Goal: Task Accomplishment & Management: Use online tool/utility

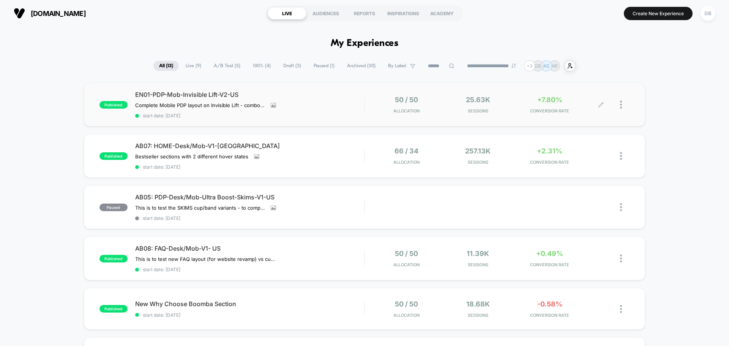
click at [368, 111] on div "50 / 50 Allocation 25.63k Sessions +7.80% CONVERSION RATE" at bounding box center [497, 105] width 265 height 18
click at [710, 17] on div "GB" at bounding box center [708, 13] width 15 height 15
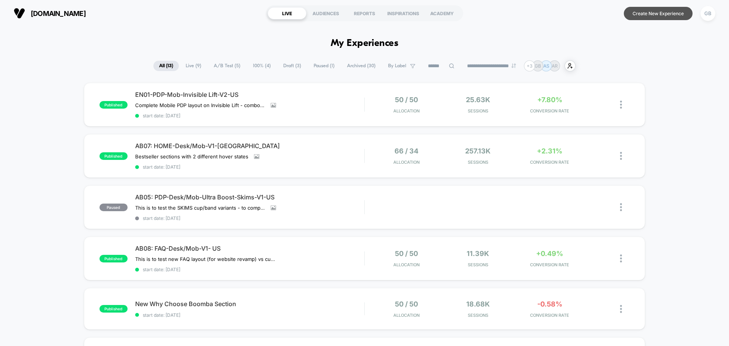
click at [653, 15] on button "Create New Experience" at bounding box center [658, 13] width 69 height 13
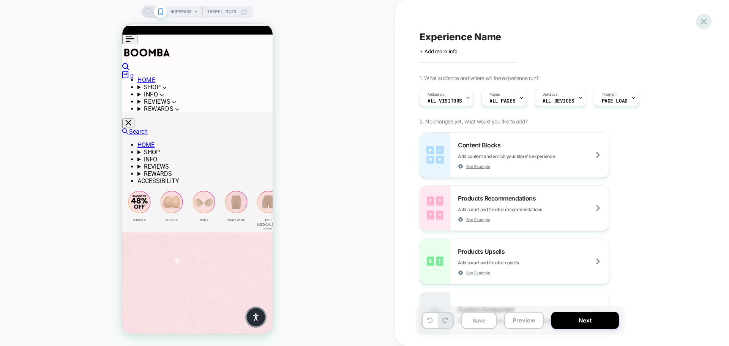
click at [708, 22] on icon at bounding box center [704, 21] width 10 height 10
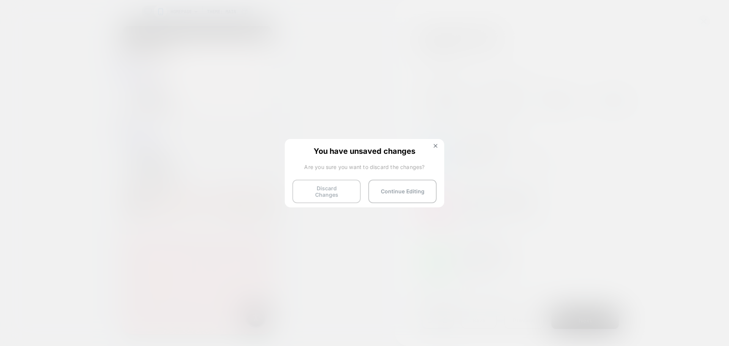
click at [334, 189] on button "Discard Changes" at bounding box center [326, 192] width 68 height 24
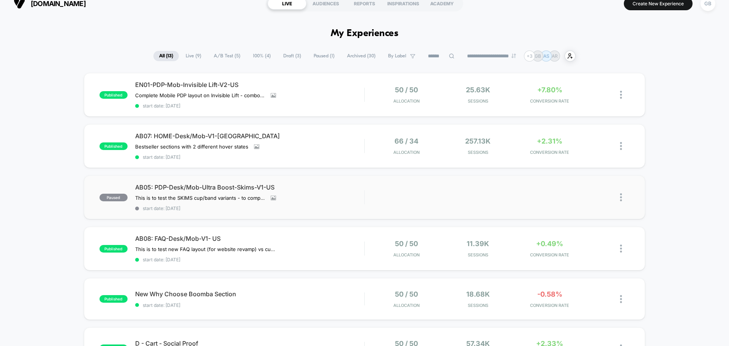
scroll to position [38, 0]
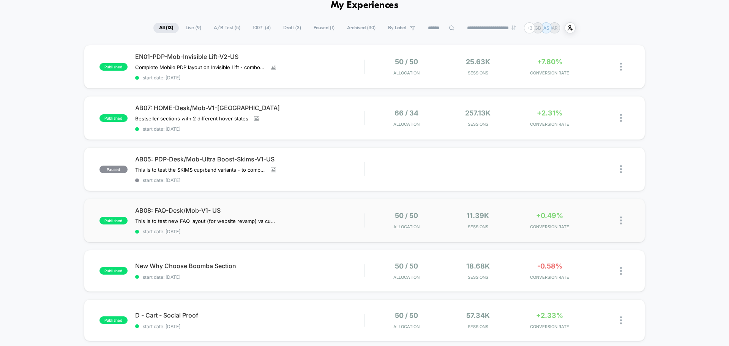
click at [376, 214] on div "50 / 50 Allocation" at bounding box center [407, 221] width 68 height 18
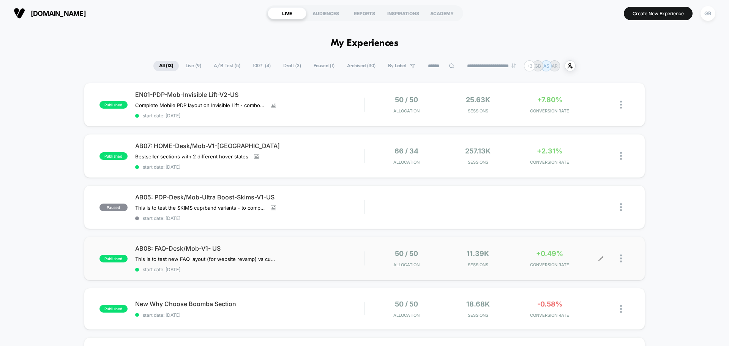
click at [600, 257] on icon at bounding box center [601, 259] width 6 height 6
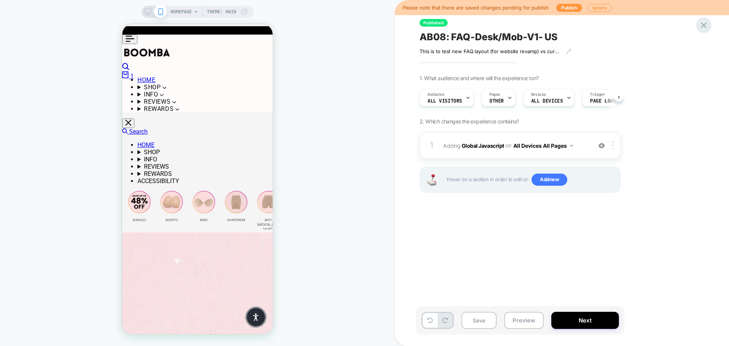
scroll to position [0, 0]
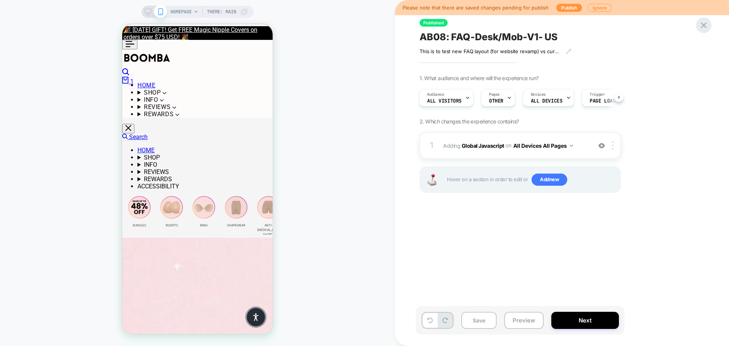
click at [706, 26] on icon at bounding box center [704, 25] width 10 height 10
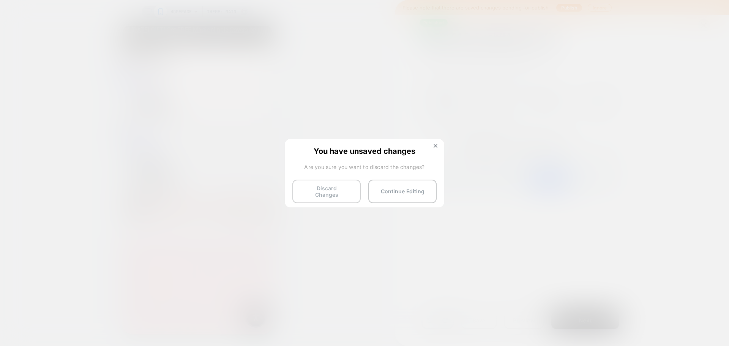
click at [333, 190] on button "Discard Changes" at bounding box center [326, 192] width 68 height 24
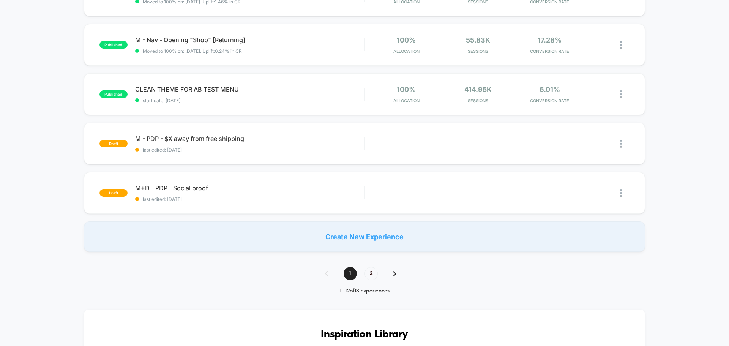
scroll to position [456, 0]
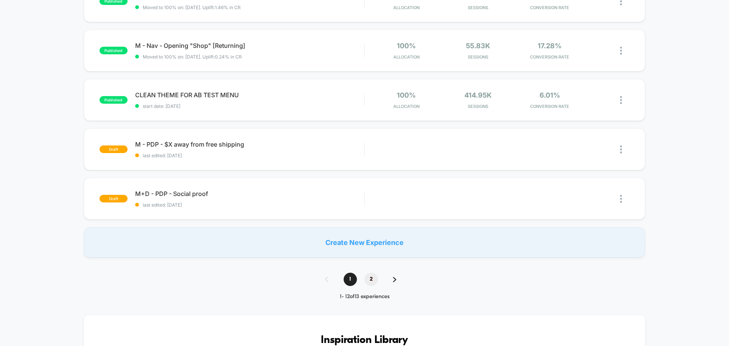
click at [373, 279] on span "2" at bounding box center [371, 279] width 13 height 13
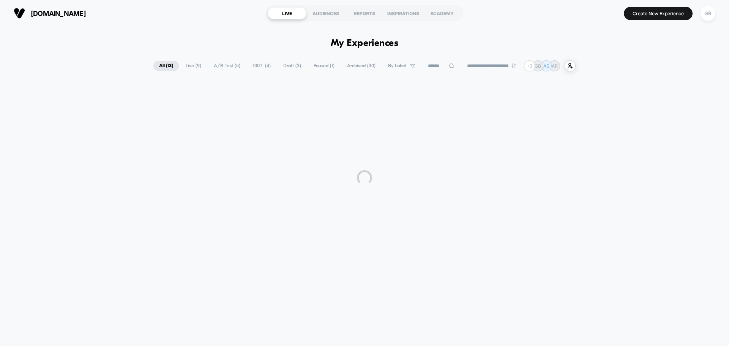
scroll to position [0, 0]
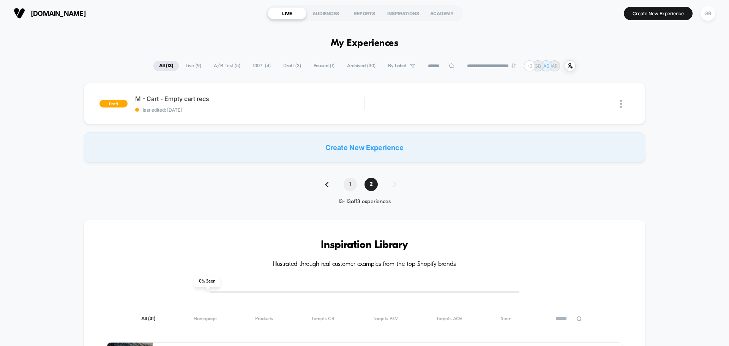
click at [350, 185] on span "1" at bounding box center [350, 184] width 13 height 13
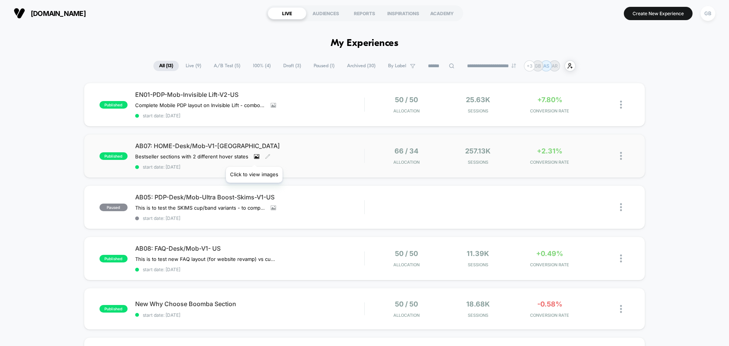
click at [255, 157] on icon at bounding box center [257, 156] width 4 height 3
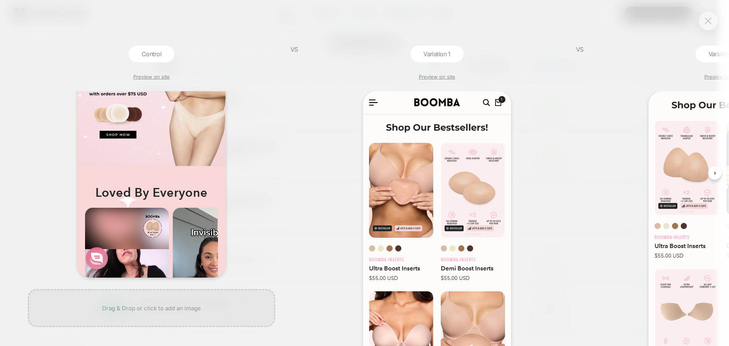
click at [711, 20] on img at bounding box center [708, 20] width 7 height 6
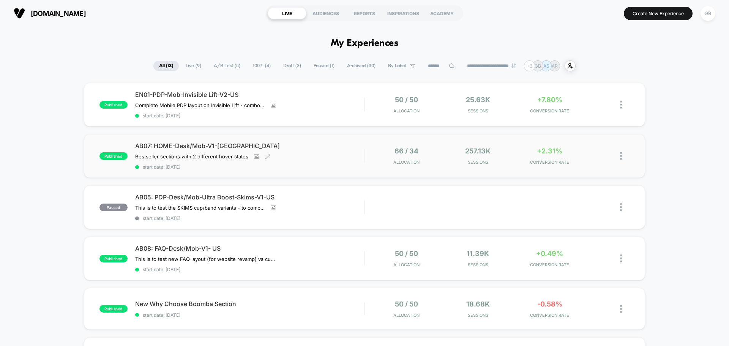
click at [524, 174] on div "published AB07: HOME-Desk/Mob-V1-US Bestseller sections with 2 different hover …" at bounding box center [364, 156] width 561 height 44
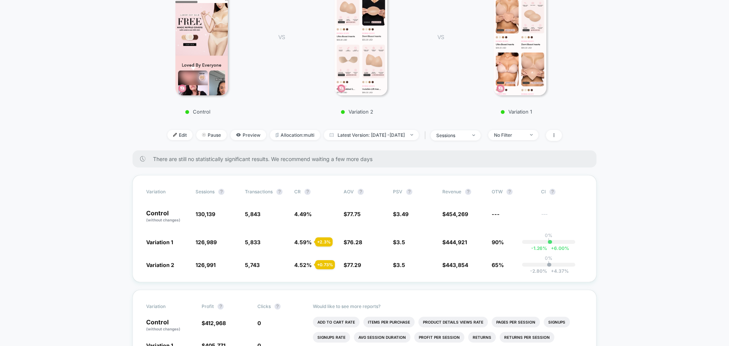
scroll to position [114, 0]
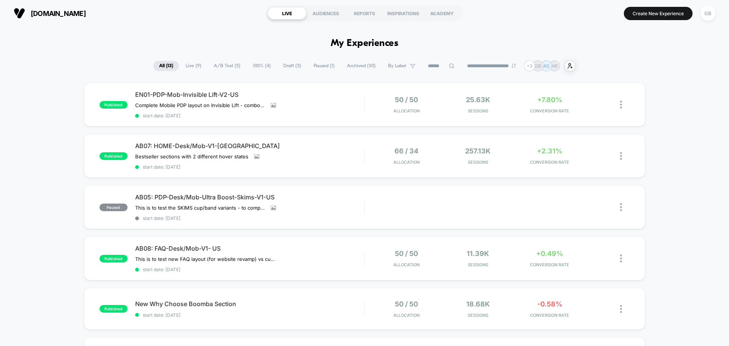
click at [709, 17] on div "GB" at bounding box center [708, 13] width 15 height 15
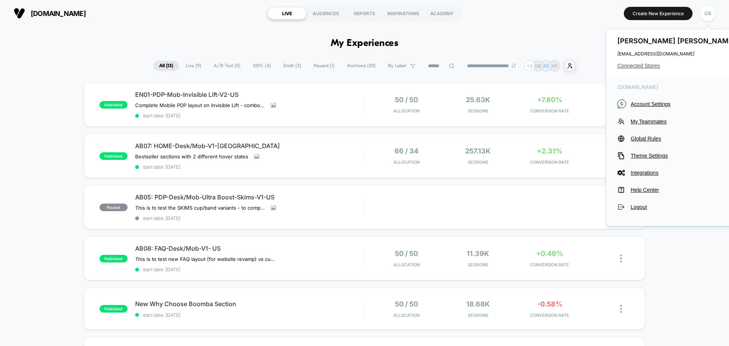
click at [652, 68] on span "Connected Stores" at bounding box center [678, 66] width 120 height 6
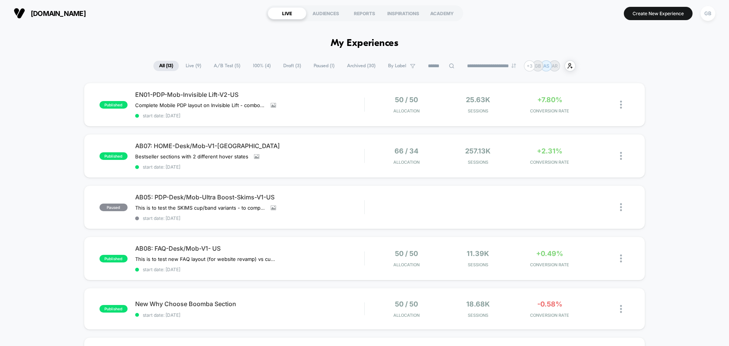
click at [692, 69] on div "**********" at bounding box center [364, 65] width 729 height 11
click at [657, 17] on button "Create New Experience" at bounding box center [658, 13] width 69 height 13
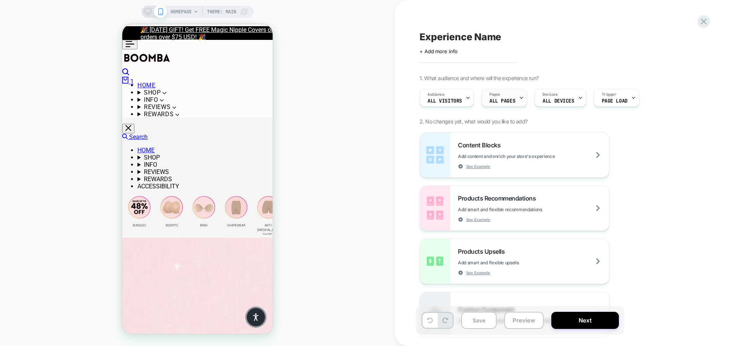
click at [519, 98] on icon at bounding box center [521, 97] width 5 height 5
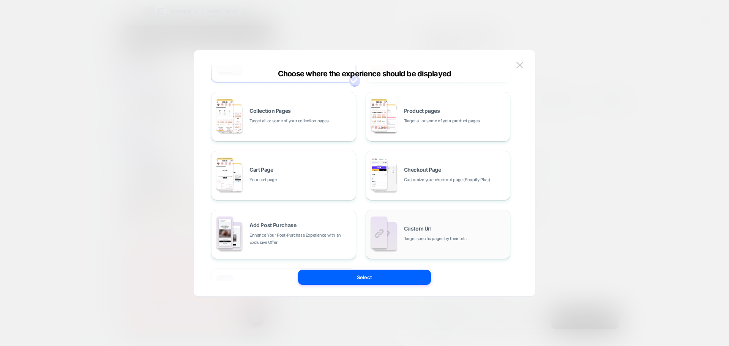
scroll to position [115, 0]
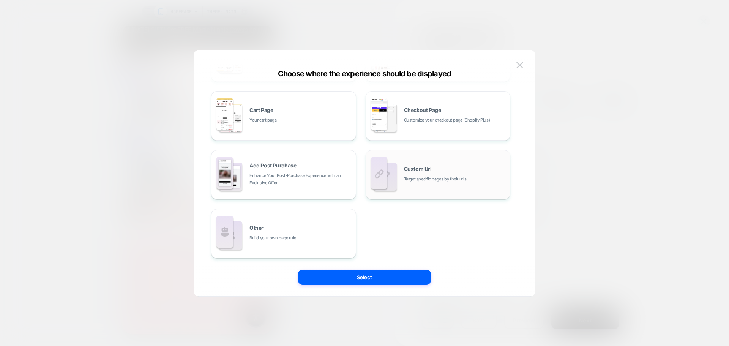
click at [449, 185] on div "Custom Url Target specific pages by their urls" at bounding box center [438, 175] width 137 height 42
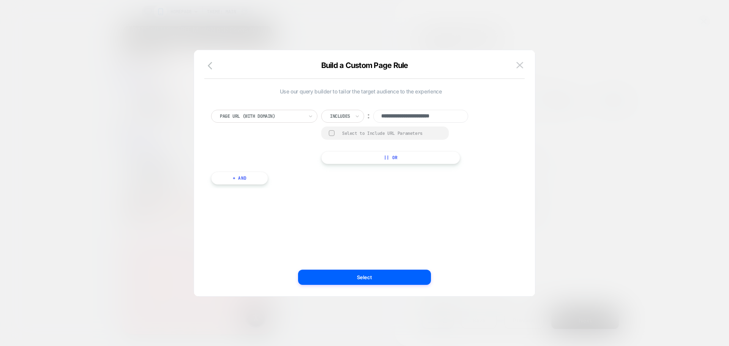
scroll to position [0, 0]
click at [410, 118] on input "**********" at bounding box center [420, 116] width 95 height 13
paste input "**********"
type input "**********"
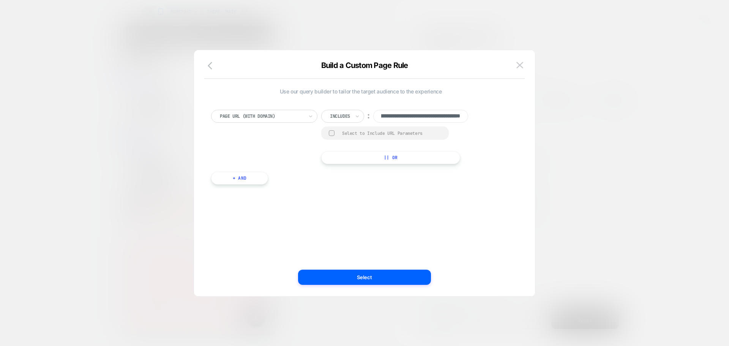
scroll to position [0, 0]
click at [502, 182] on div "**********" at bounding box center [360, 143] width 307 height 90
click at [245, 181] on button "+ And" at bounding box center [239, 178] width 57 height 13
click at [314, 184] on div at bounding box center [281, 185] width 84 height 7
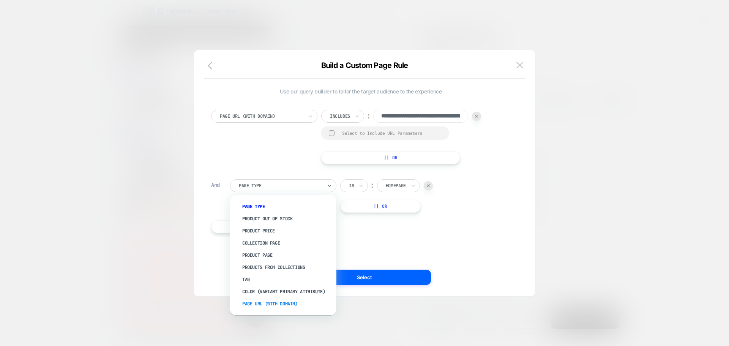
click at [284, 305] on div "Page Url (WITH DOMAIN)" at bounding box center [287, 304] width 99 height 12
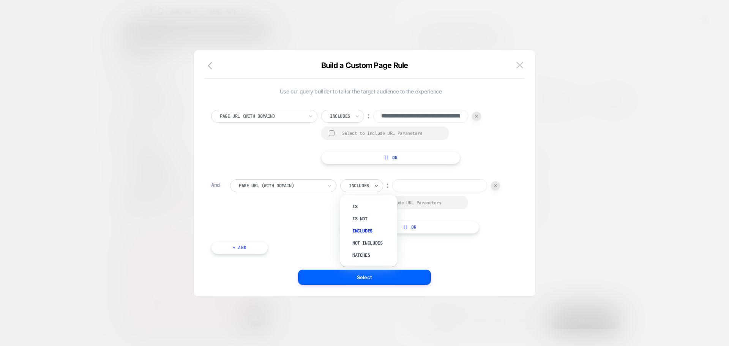
click at [373, 188] on div "Includes" at bounding box center [361, 185] width 43 height 13
click at [369, 184] on div at bounding box center [359, 185] width 20 height 7
click at [365, 219] on div "Is not" at bounding box center [372, 219] width 49 height 12
click at [415, 188] on input at bounding box center [434, 185] width 95 height 13
paste input "**********"
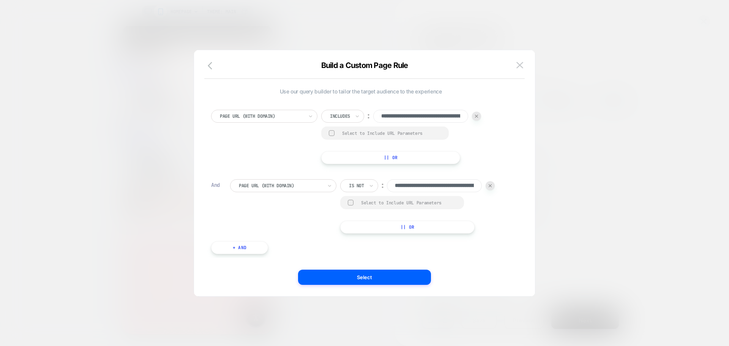
scroll to position [0, 112]
type input "**********"
click at [374, 278] on button "Select" at bounding box center [364, 277] width 133 height 15
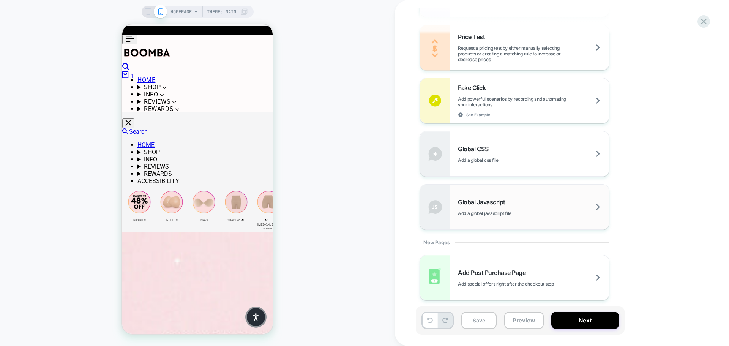
scroll to position [448, 0]
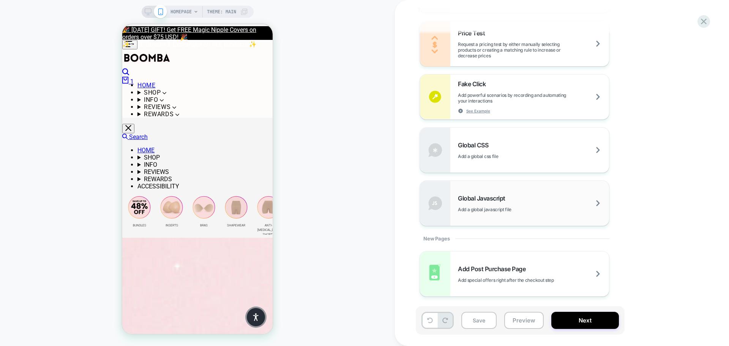
click at [537, 202] on div "Global Javascript Add a global javascript file" at bounding box center [533, 203] width 151 height 18
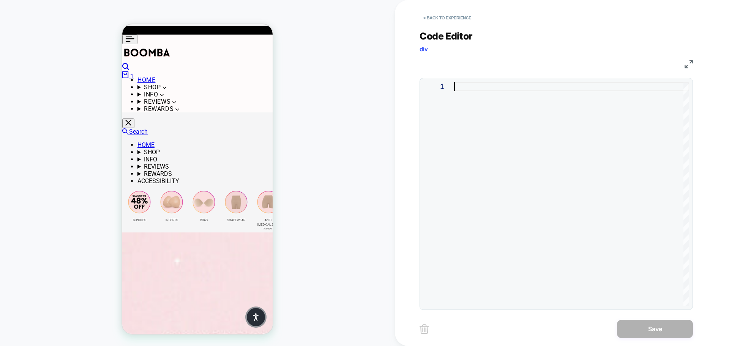
click at [481, 183] on div at bounding box center [571, 194] width 235 height 224
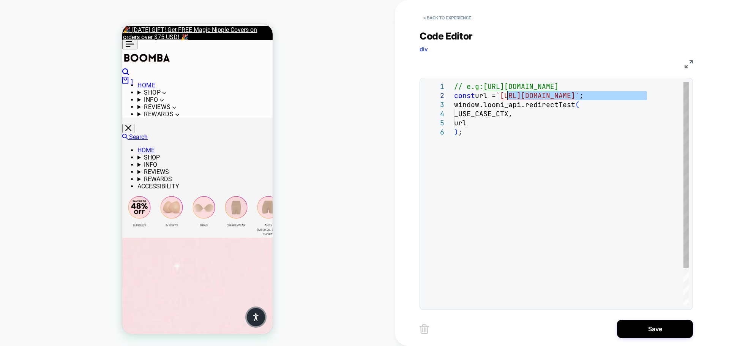
drag, startPoint x: 646, startPoint y: 98, endPoint x: 508, endPoint y: 95, distance: 137.9
click at [508, 95] on div "// e.g: [URL][DOMAIN_NAME] const url = ` [URL][DOMAIN_NAME] ` ; [DOMAIN_NAME]_a…" at bounding box center [571, 216] width 235 height 269
type textarea "**********"
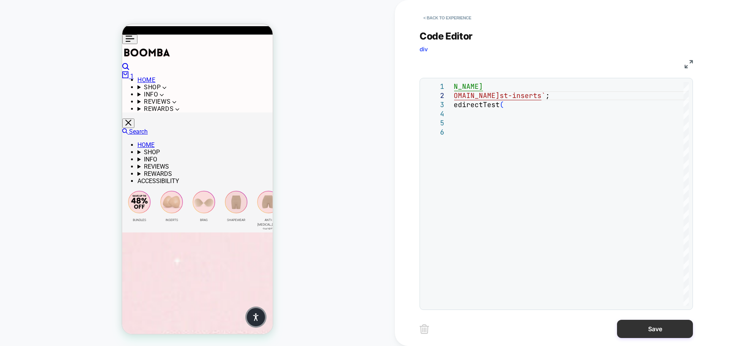
click at [662, 331] on button "Save" at bounding box center [655, 329] width 76 height 18
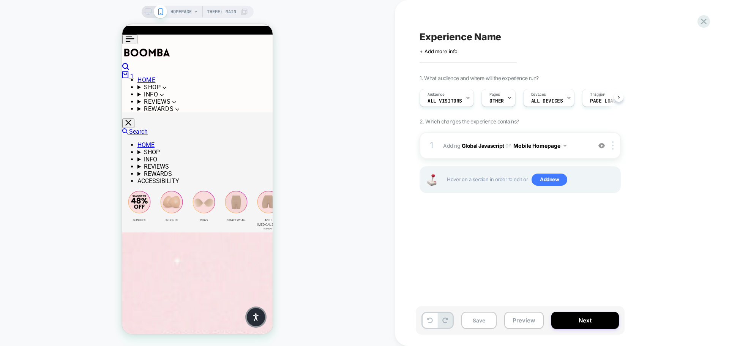
scroll to position [0, 0]
click at [562, 146] on button "Mobile Homepage" at bounding box center [539, 145] width 53 height 11
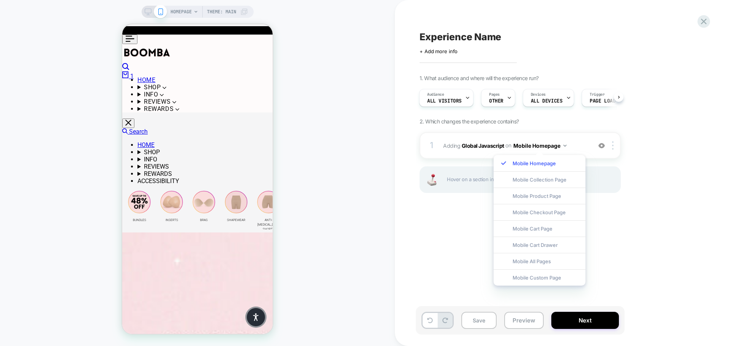
click at [662, 145] on div "1. What audience and where will the experience run? Audience All Visitors Pages…" at bounding box center [558, 143] width 277 height 137
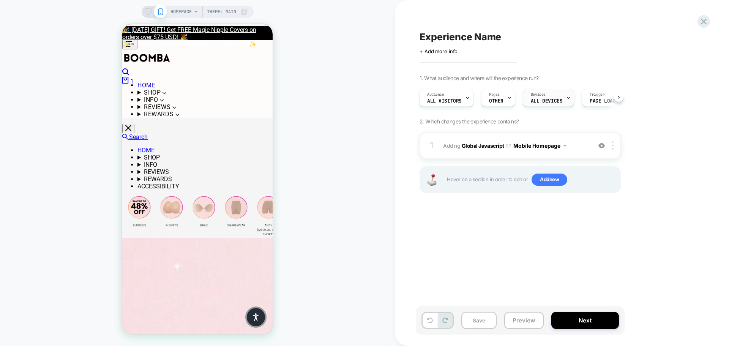
click at [567, 98] on icon at bounding box center [568, 98] width 3 height 2
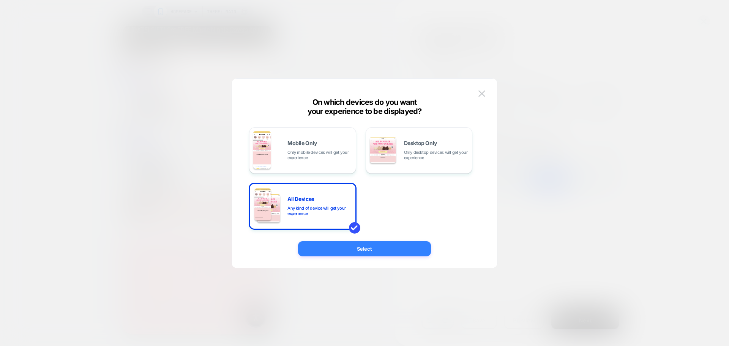
click at [393, 248] on button "Select" at bounding box center [364, 248] width 133 height 15
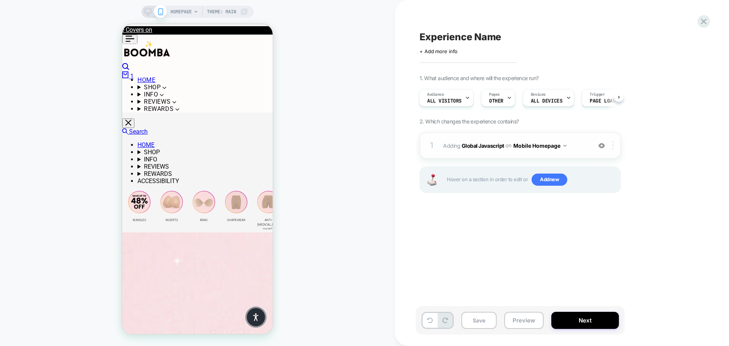
click at [613, 147] on img at bounding box center [613, 145] width 2 height 8
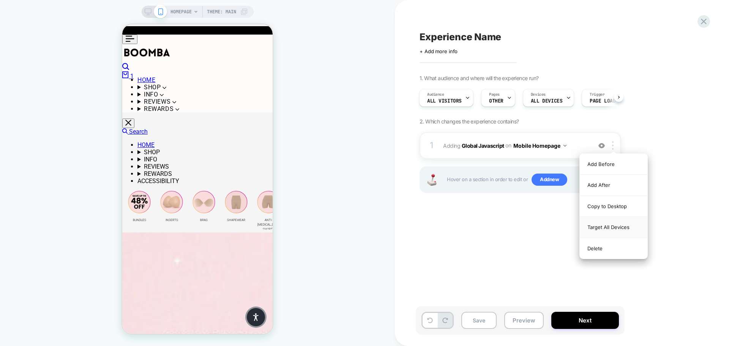
click at [619, 230] on div "Target All Devices" at bounding box center [614, 227] width 68 height 21
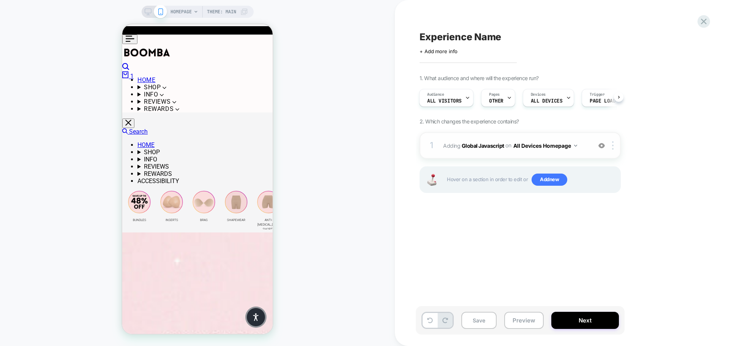
click at [575, 147] on button "All Devices Homepage" at bounding box center [545, 145] width 64 height 11
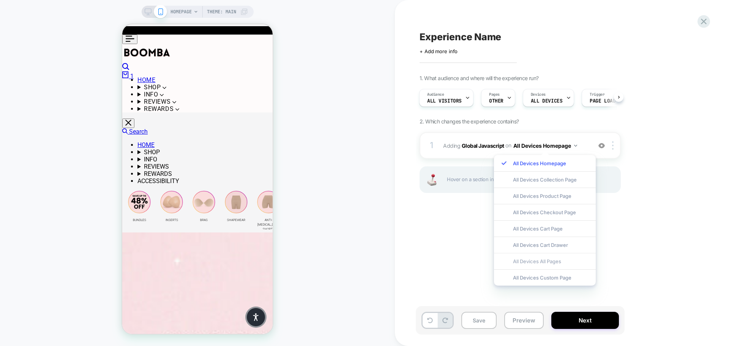
click at [553, 258] on div "All Devices All Pages" at bounding box center [545, 261] width 102 height 16
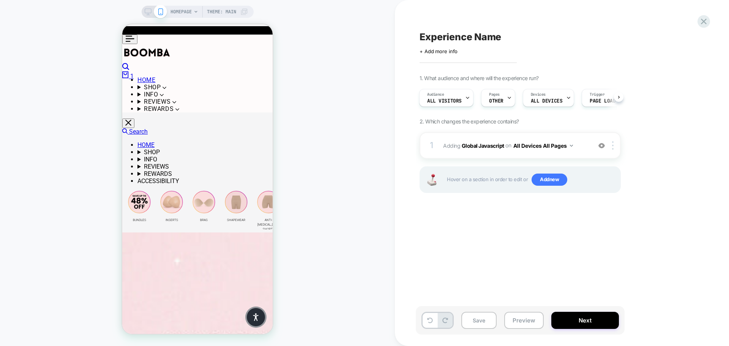
click at [465, 40] on span "Experience Name" at bounding box center [461, 36] width 82 height 11
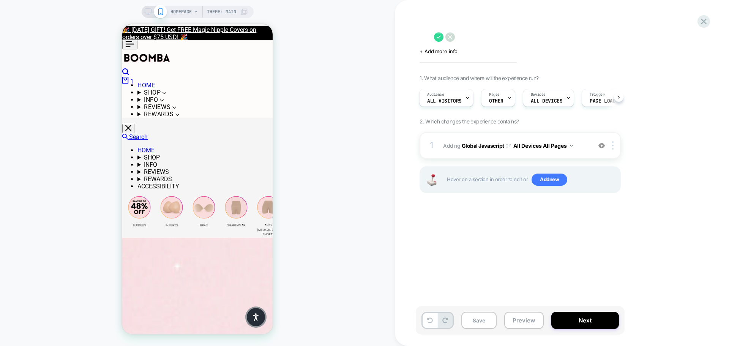
click at [430, 38] on textarea at bounding box center [425, 36] width 11 height 11
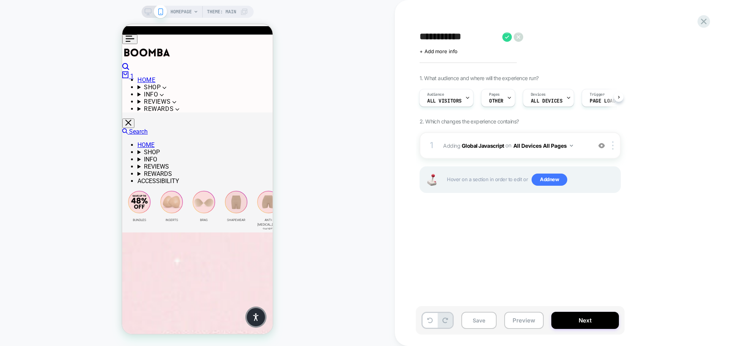
click at [444, 38] on textarea "**********" at bounding box center [459, 36] width 79 height 11
paste textarea
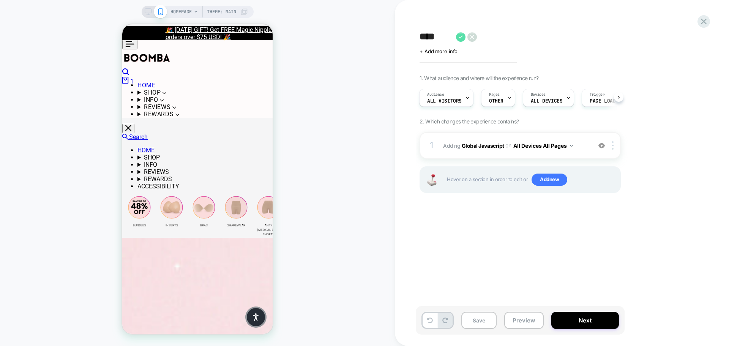
type textarea "****"
click at [459, 36] on icon at bounding box center [460, 36] width 9 height 9
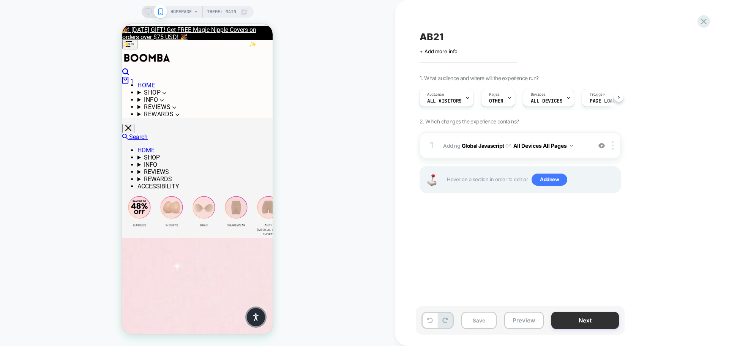
click at [587, 322] on button "Next" at bounding box center [585, 320] width 68 height 17
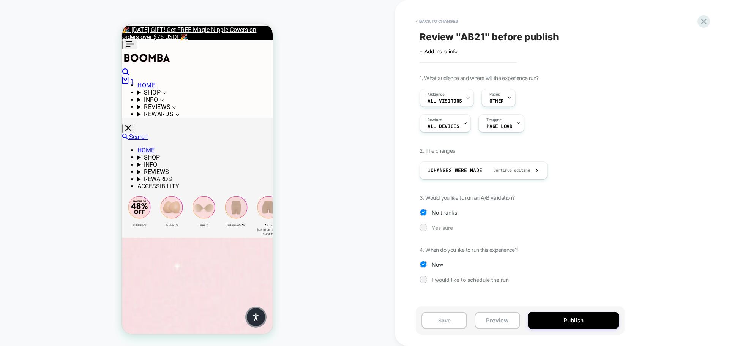
click at [450, 228] on span "Yes sure" at bounding box center [442, 227] width 21 height 6
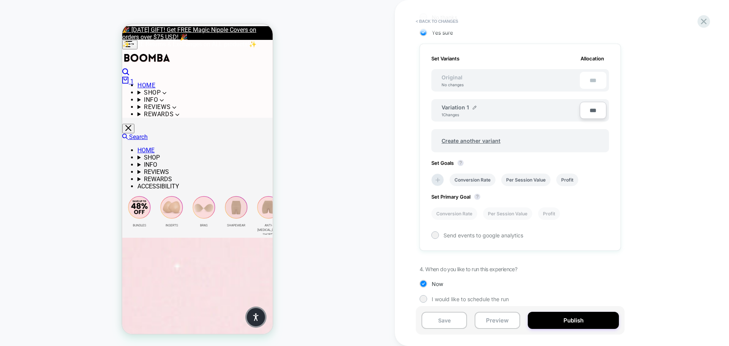
scroll to position [201, 0]
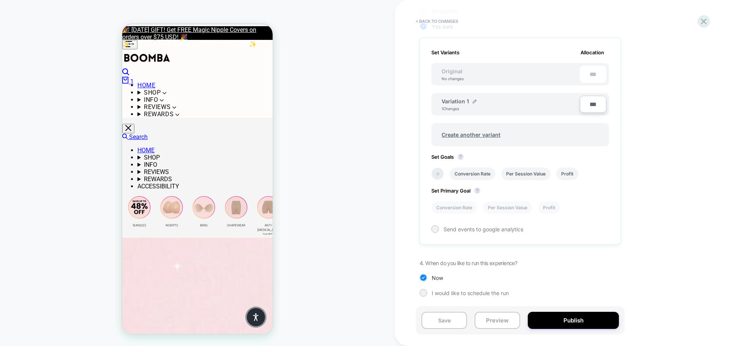
click at [440, 175] on icon at bounding box center [438, 174] width 8 height 8
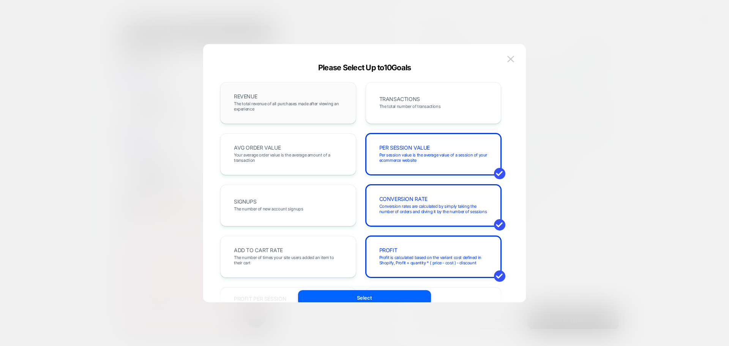
click at [309, 111] on span "The total revenue of all purchases made after viewing an experience" at bounding box center [288, 106] width 109 height 11
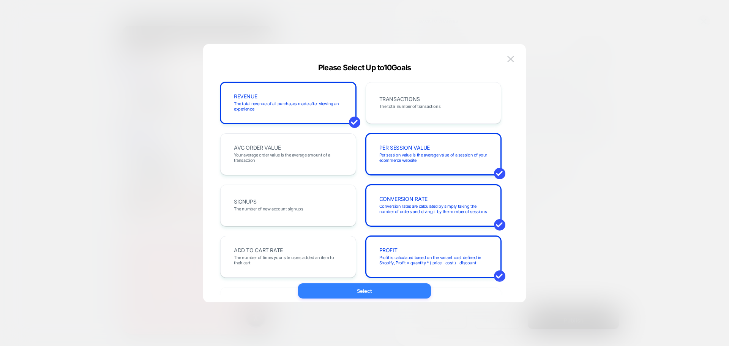
click at [378, 290] on button "Select" at bounding box center [364, 290] width 133 height 15
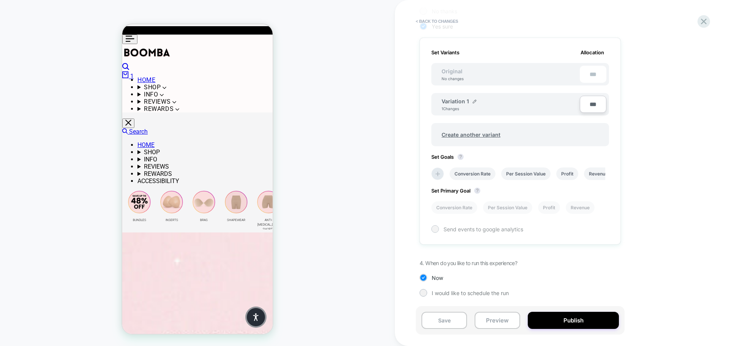
click at [435, 229] on div at bounding box center [435, 229] width 6 height 6
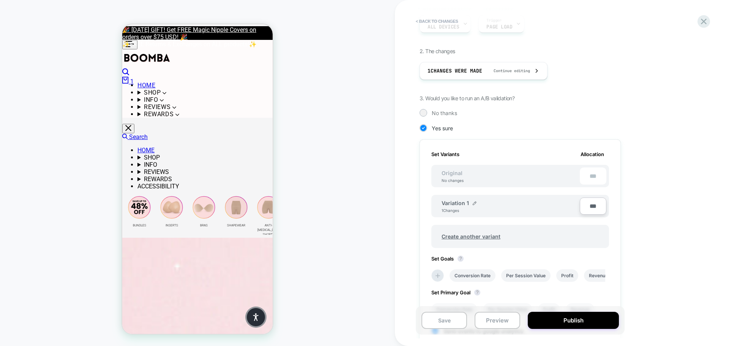
scroll to position [231, 0]
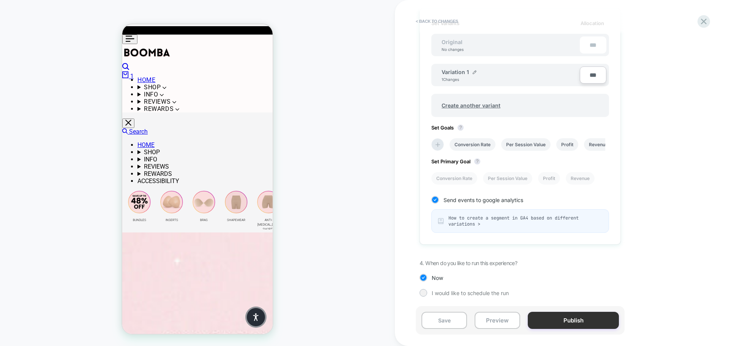
click at [581, 325] on button "Publish" at bounding box center [573, 320] width 91 height 17
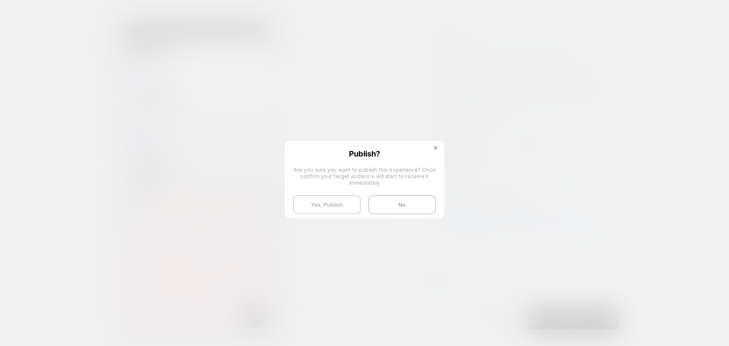
click at [320, 208] on button "Yes, Publish" at bounding box center [327, 204] width 68 height 19
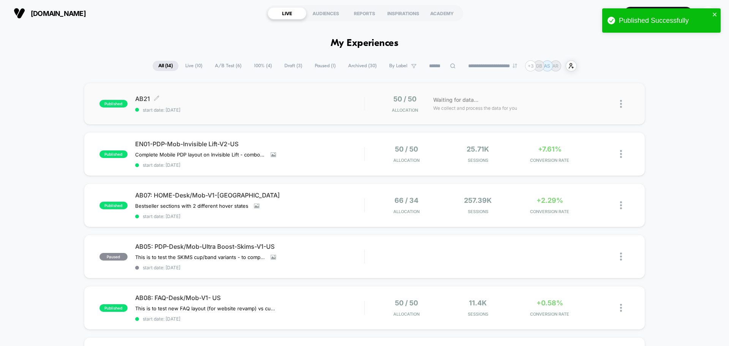
click at [335, 108] on span "start date: [DATE]" at bounding box center [249, 110] width 229 height 6
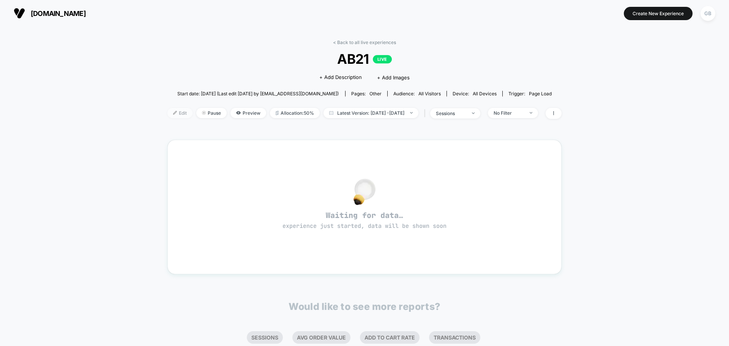
click at [167, 114] on span "Edit" at bounding box center [179, 113] width 25 height 10
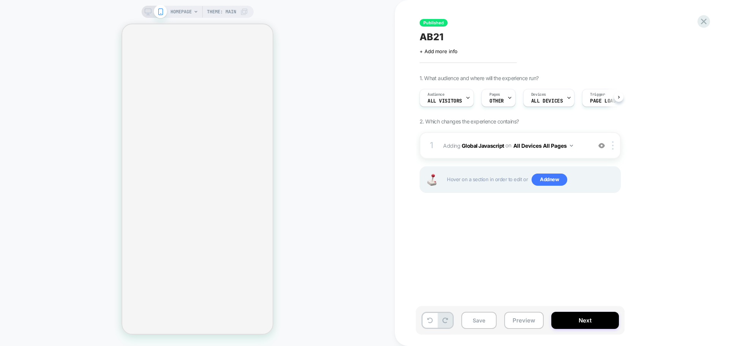
scroll to position [0, 0]
click at [435, 52] on span "+ Add more info" at bounding box center [439, 51] width 38 height 6
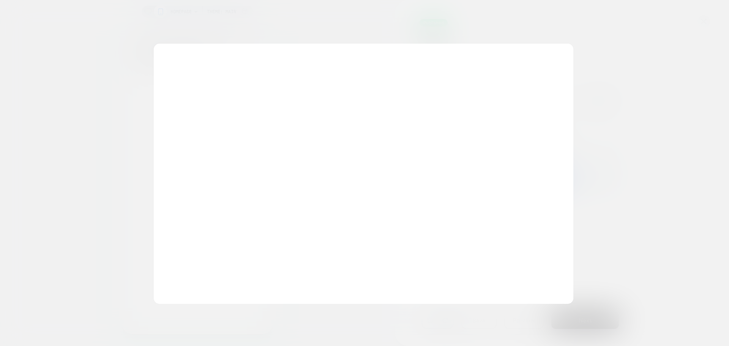
scroll to position [0, 0]
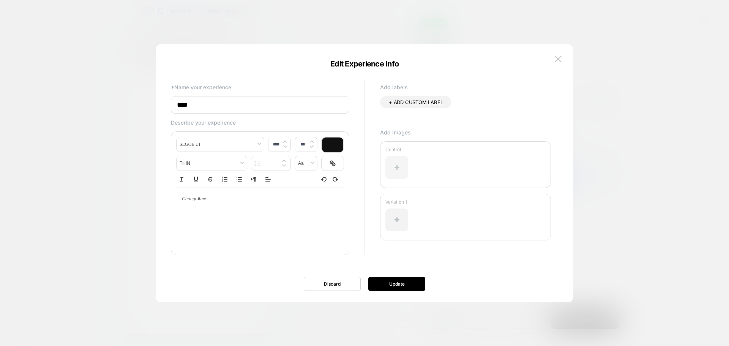
click at [399, 168] on div at bounding box center [396, 167] width 23 height 23
click at [396, 170] on div at bounding box center [396, 167] width 23 height 23
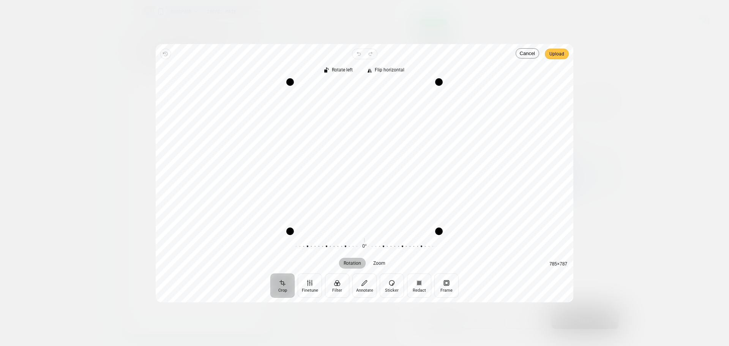
click at [558, 57] on span "Upload" at bounding box center [557, 53] width 15 height 9
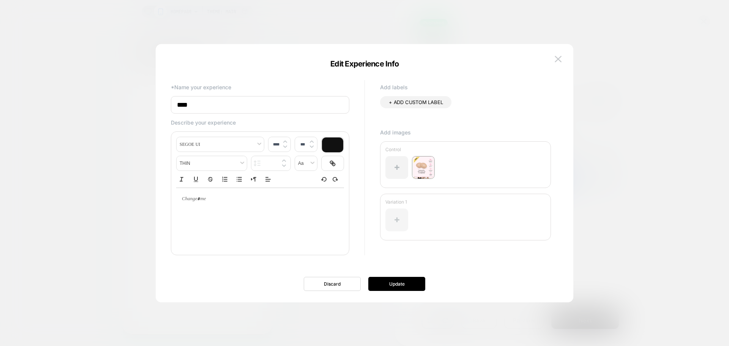
click at [396, 223] on div at bounding box center [396, 219] width 23 height 23
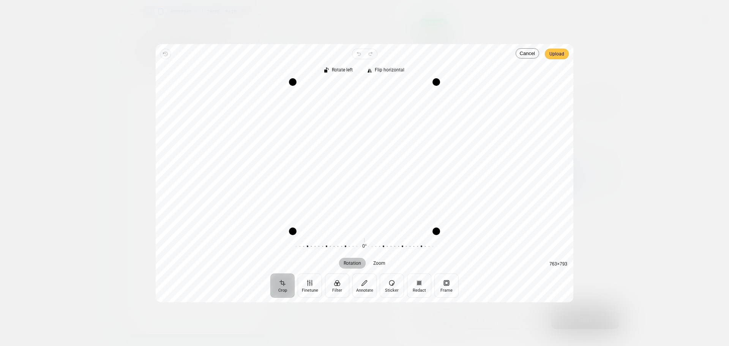
click at [564, 57] on span "Upload" at bounding box center [557, 53] width 15 height 9
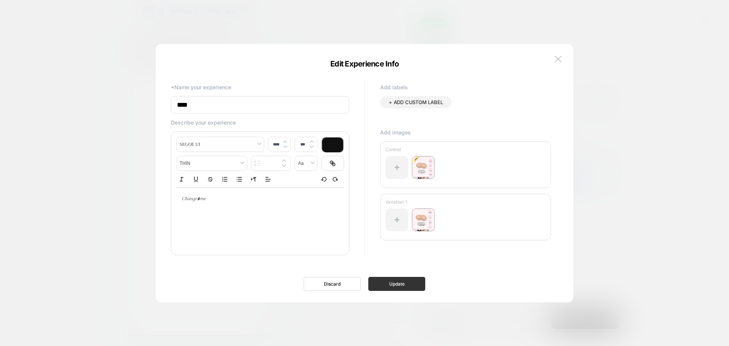
click at [402, 283] on button "Update" at bounding box center [396, 284] width 57 height 14
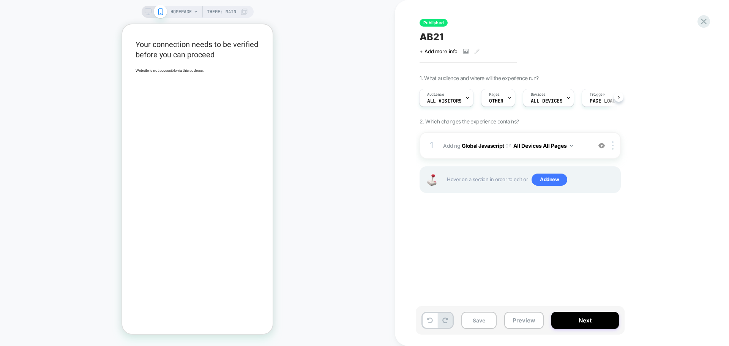
drag, startPoint x: 704, startPoint y: 19, endPoint x: 622, endPoint y: 271, distance: 264.6
click at [634, 260] on div "Published AB21 Click to view images Click to edit experience details + Add more…" at bounding box center [562, 173] width 285 height 346
click at [588, 322] on button "Next" at bounding box center [585, 320] width 68 height 17
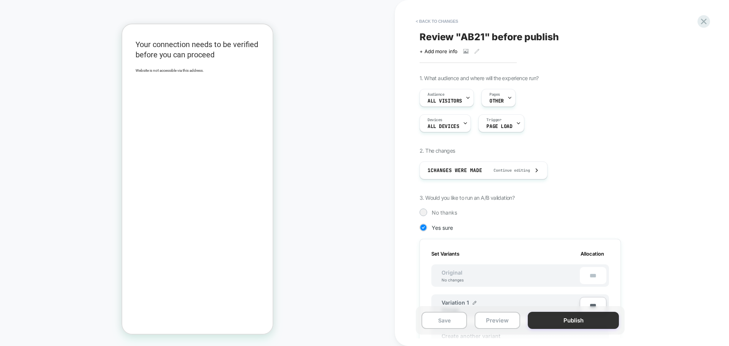
scroll to position [0, 1]
click at [574, 323] on button "Publish" at bounding box center [573, 320] width 91 height 17
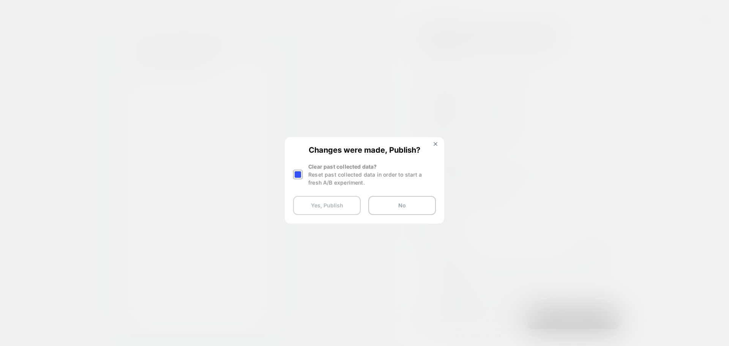
click at [332, 202] on button "Yes, Publish" at bounding box center [327, 205] width 68 height 19
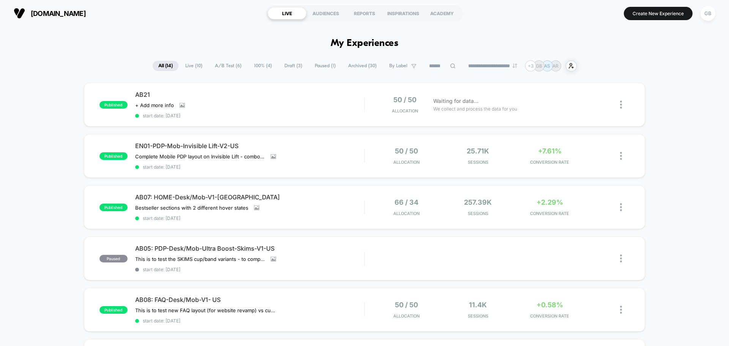
click at [622, 107] on img at bounding box center [621, 105] width 2 height 8
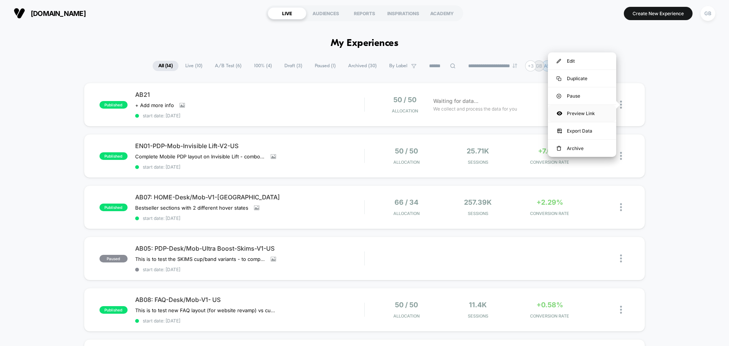
click at [596, 111] on div "Preview Link" at bounding box center [582, 113] width 68 height 17
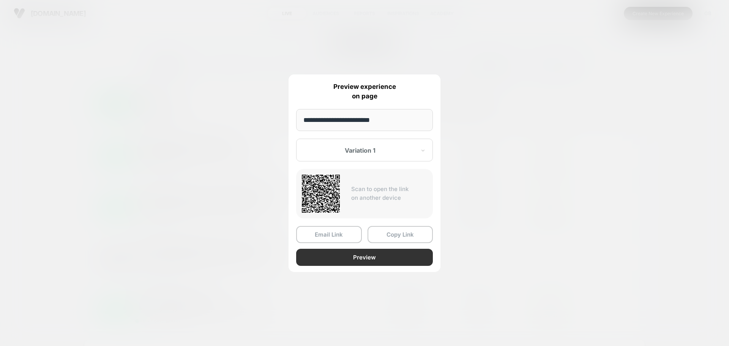
click at [358, 261] on button "Preview" at bounding box center [364, 257] width 137 height 17
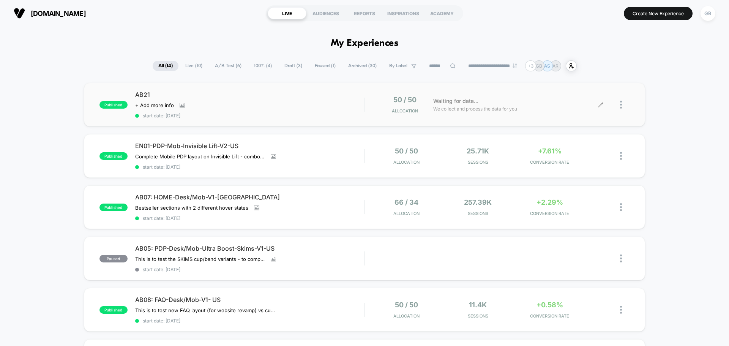
click at [623, 106] on div at bounding box center [624, 105] width 9 height 18
click at [594, 112] on div "Preview Link" at bounding box center [582, 113] width 68 height 17
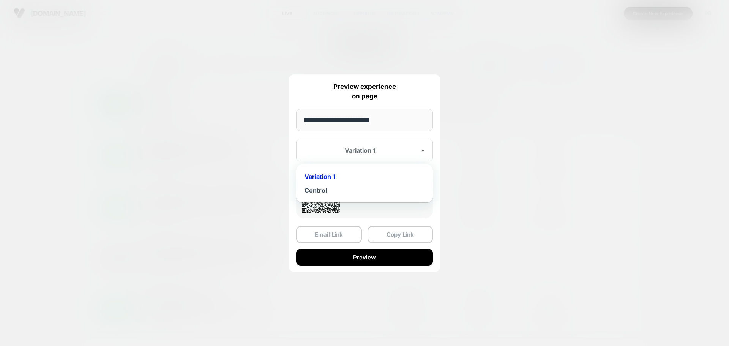
click at [393, 147] on div at bounding box center [360, 151] width 112 height 8
click at [365, 192] on div "Control" at bounding box center [364, 190] width 129 height 14
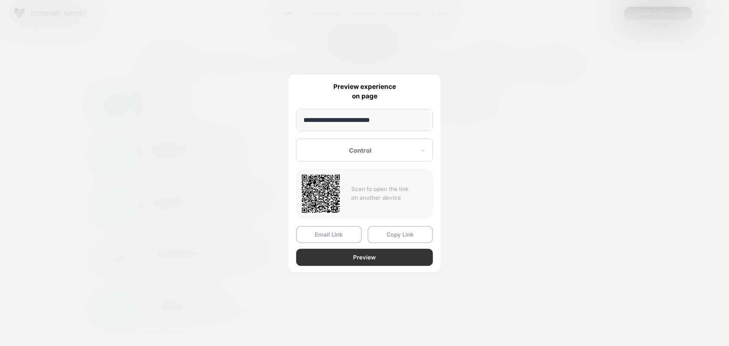
click at [391, 256] on button "Preview" at bounding box center [364, 257] width 137 height 17
